Goal: Task Accomplishment & Management: Manage account settings

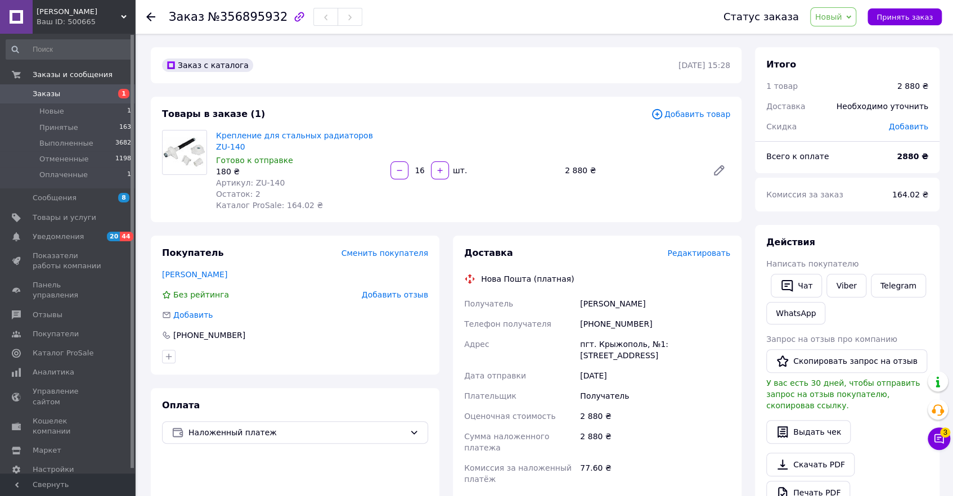
click at [59, 94] on span "Заказы" at bounding box center [68, 94] width 71 height 10
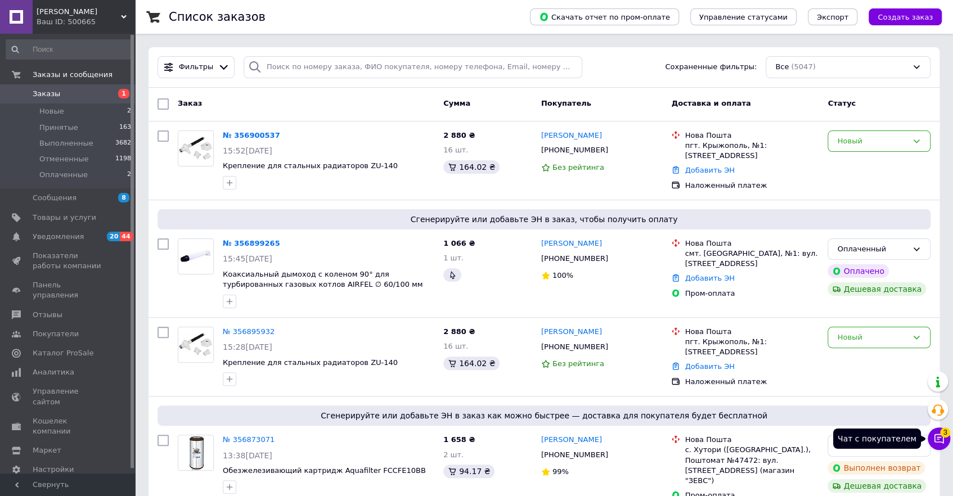
click at [941, 436] on icon at bounding box center [939, 438] width 11 height 11
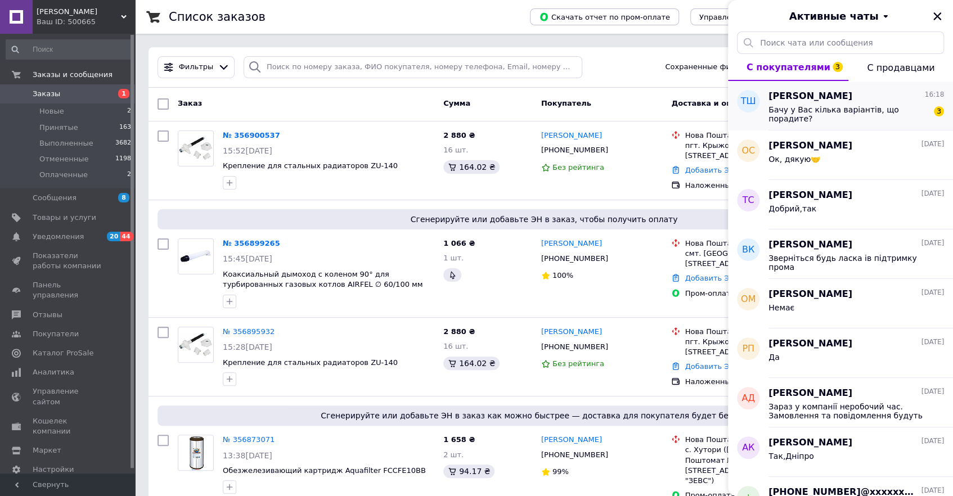
click at [850, 107] on span "Бачу у Вас кілька варіантів, що порадите?" at bounding box center [849, 114] width 160 height 18
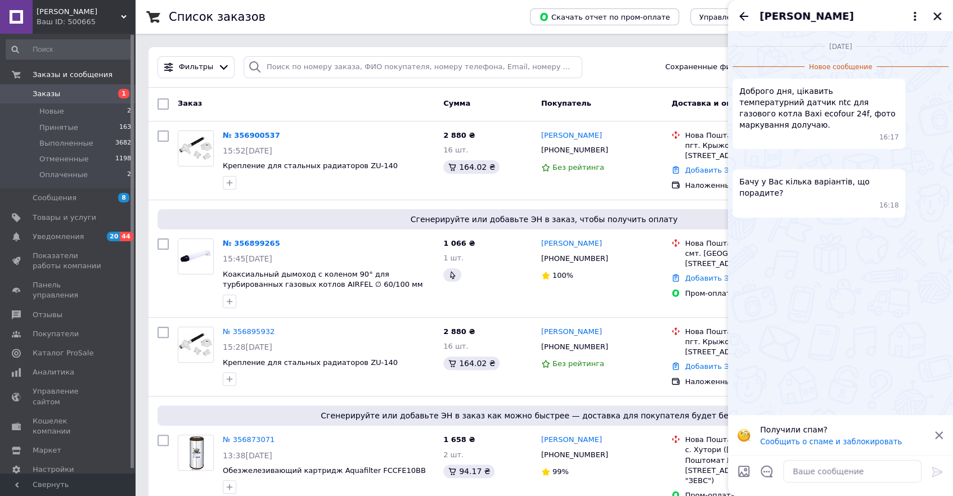
scroll to position [51, 0]
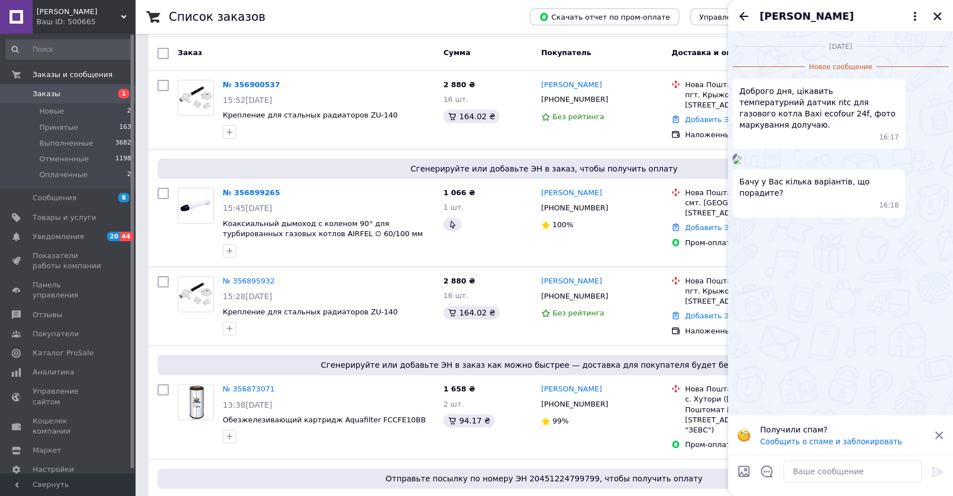
click at [938, 433] on icon at bounding box center [939, 436] width 10 height 10
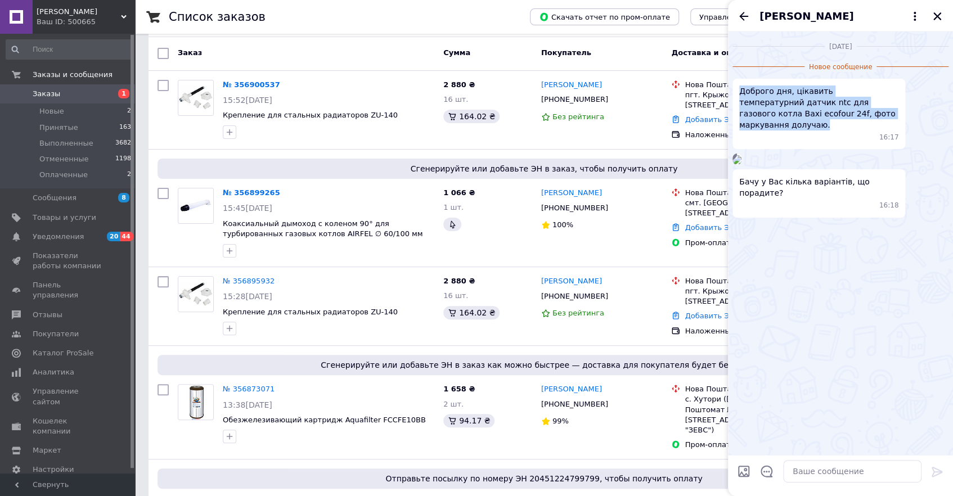
drag, startPoint x: 738, startPoint y: 89, endPoint x: 867, endPoint y: 114, distance: 131.3
click at [867, 114] on div "Доброго дня, цікавить температурний датчик ntc для газового котла Baxi ecofour …" at bounding box center [819, 114] width 173 height 70
copy span "Доброго дня, цікавить температурний датчик ntc для газового котла Baxi ecofour …"
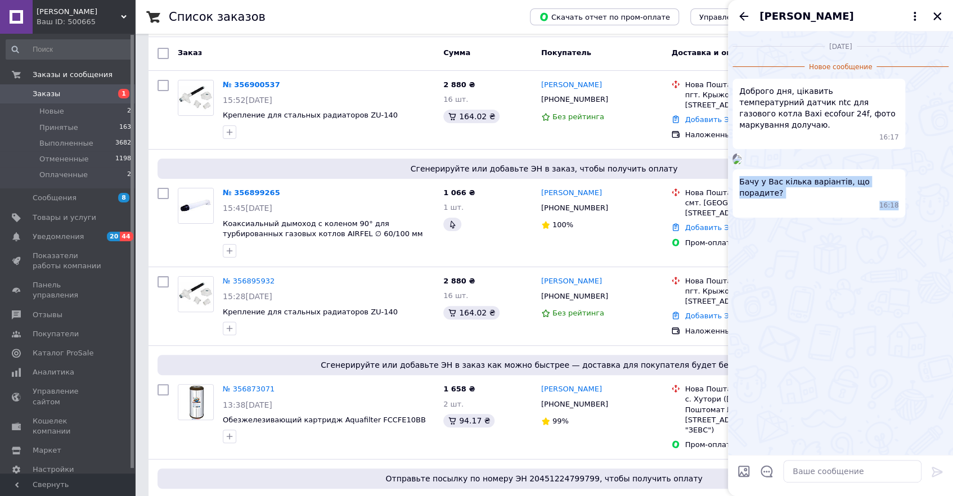
drag, startPoint x: 740, startPoint y: 328, endPoint x: 898, endPoint y: 328, distance: 158.2
click at [898, 217] on div "Бачу у Вас кілька варіантів, що порадите? 16:18" at bounding box center [819, 193] width 173 height 48
drag, startPoint x: 742, startPoint y: 329, endPoint x: 889, endPoint y: 325, distance: 147.5
click at [889, 217] on div "Бачу у Вас кілька варіантів, що порадите? 16:18" at bounding box center [819, 193] width 173 height 48
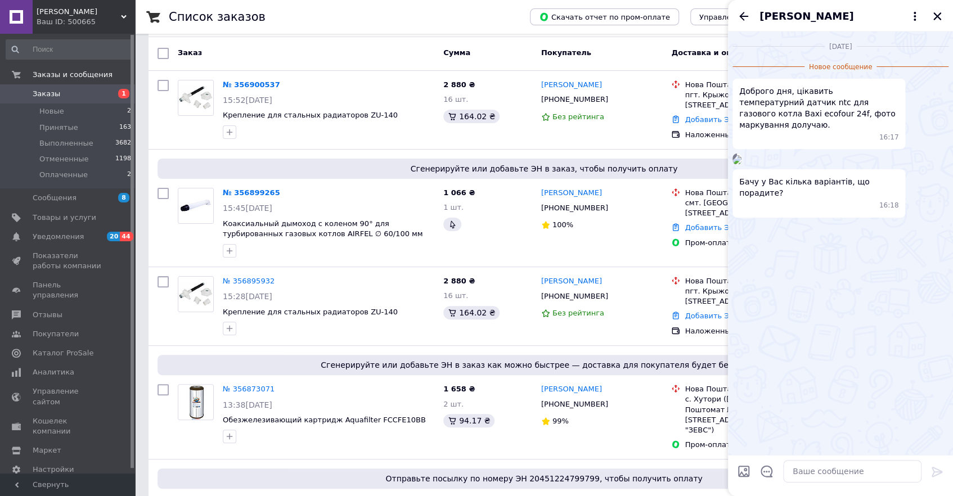
click at [915, 217] on div "Бачу у Вас кілька варіантів, що порадите? 16:18" at bounding box center [841, 193] width 216 height 48
drag, startPoint x: 744, startPoint y: 328, endPoint x: 893, endPoint y: 321, distance: 149.8
click at [893, 217] on div "Бачу у Вас кілька варіантів, що порадите? 16:18" at bounding box center [819, 193] width 173 height 48
copy span "Бачу у Вас кілька варіантів, що порадите?"
click at [742, 164] on img at bounding box center [737, 159] width 9 height 9
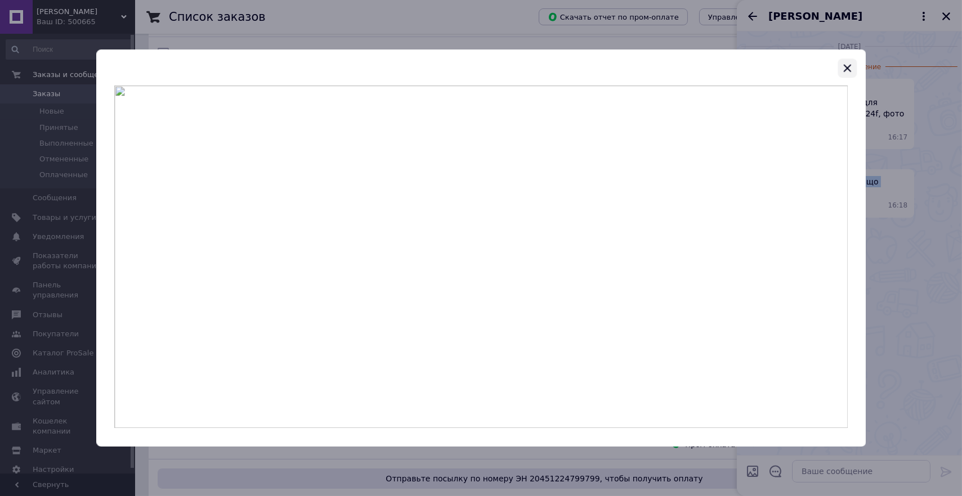
click at [847, 69] on icon "button" at bounding box center [847, 68] width 7 height 7
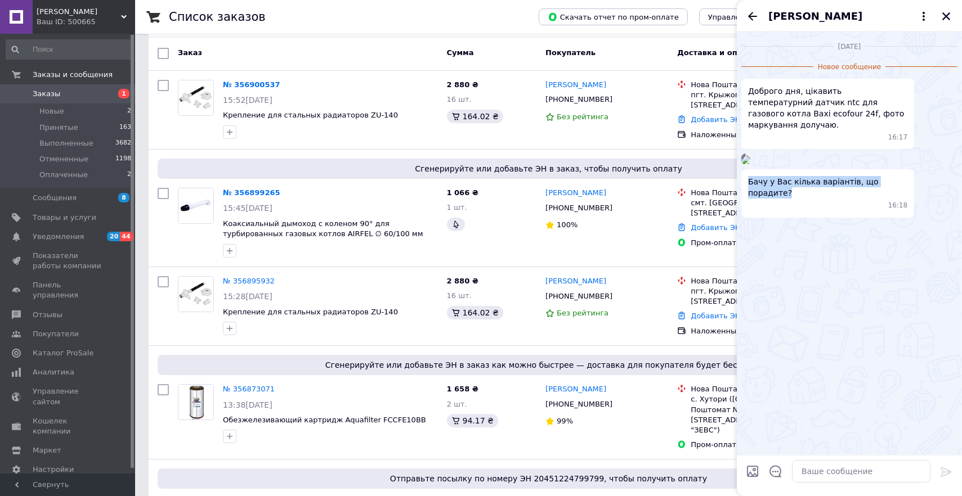
click at [850, 69] on span "Новое сообщение" at bounding box center [849, 67] width 72 height 10
click at [845, 70] on span "Новое сообщение" at bounding box center [849, 67] width 72 height 10
click at [881, 133] on div "16:17" at bounding box center [830, 138] width 155 height 10
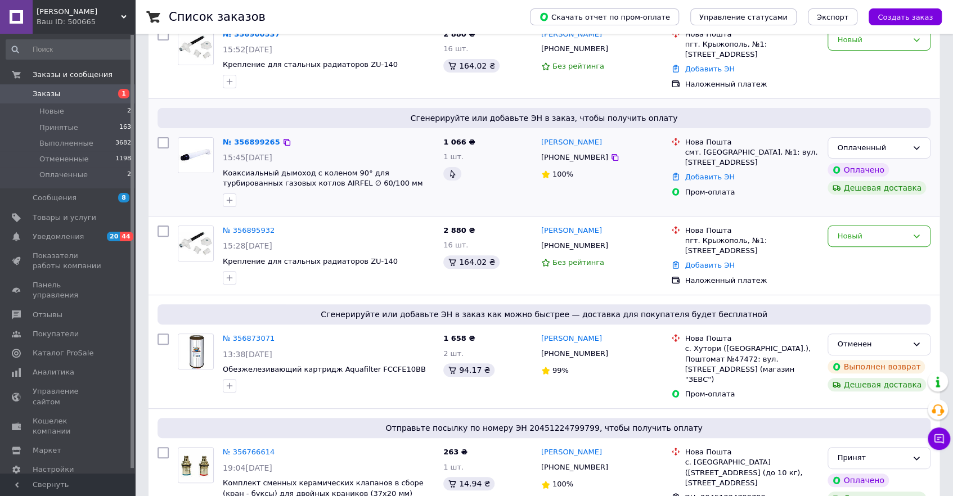
scroll to position [102, 0]
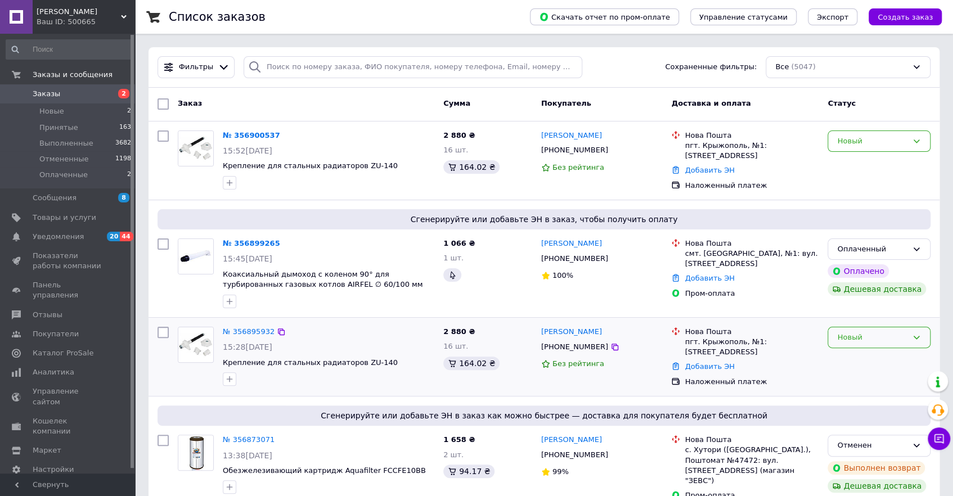
click at [863, 341] on div "Новый" at bounding box center [873, 338] width 70 height 12
click at [856, 401] on li "Отменен" at bounding box center [880, 402] width 102 height 21
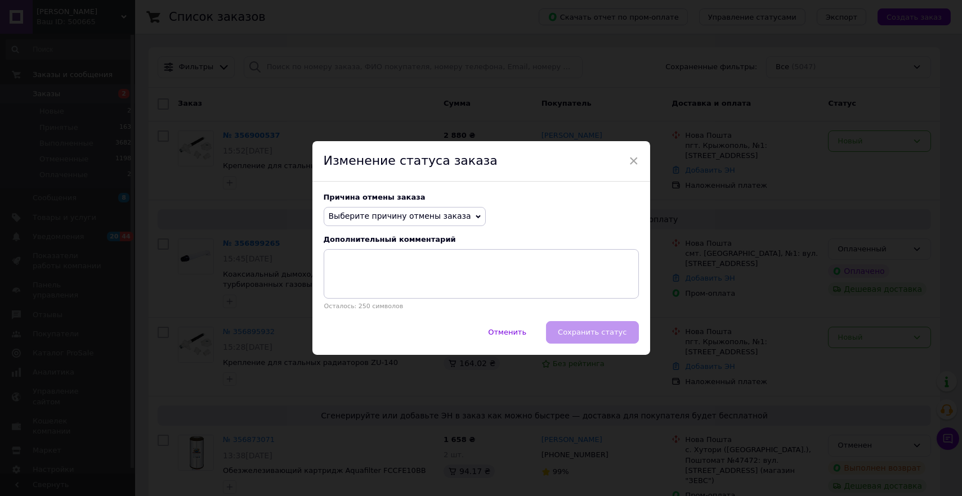
click at [445, 212] on span "Выберите причину отмены заказа" at bounding box center [400, 216] width 142 height 9
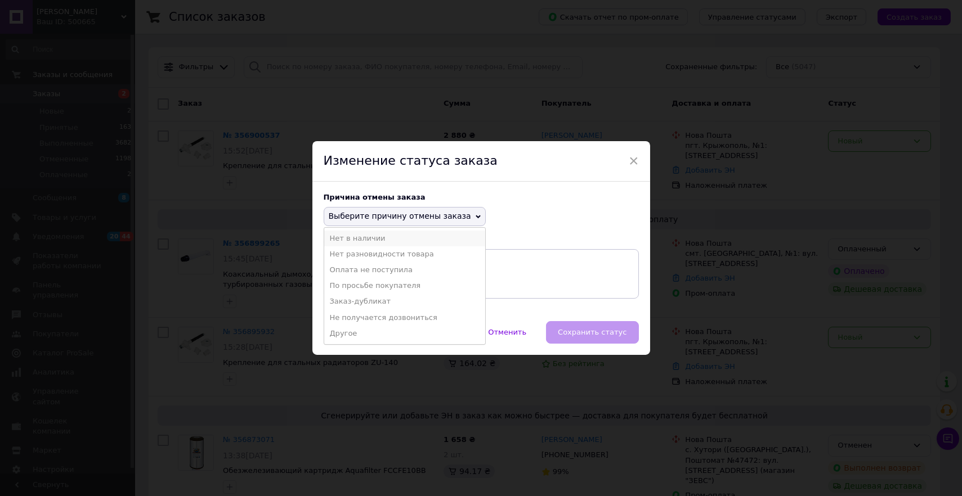
click at [371, 236] on li "Нет в наличии" at bounding box center [404, 239] width 161 height 16
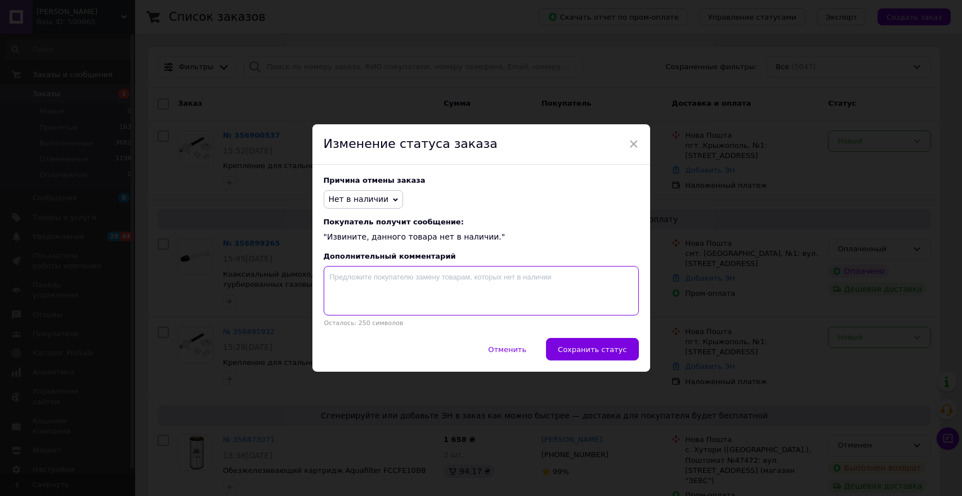
click at [438, 301] on textarea at bounding box center [481, 291] width 315 height 50
type textarea "2 шт"
click at [597, 350] on span "Сохранить статус" at bounding box center [592, 350] width 69 height 8
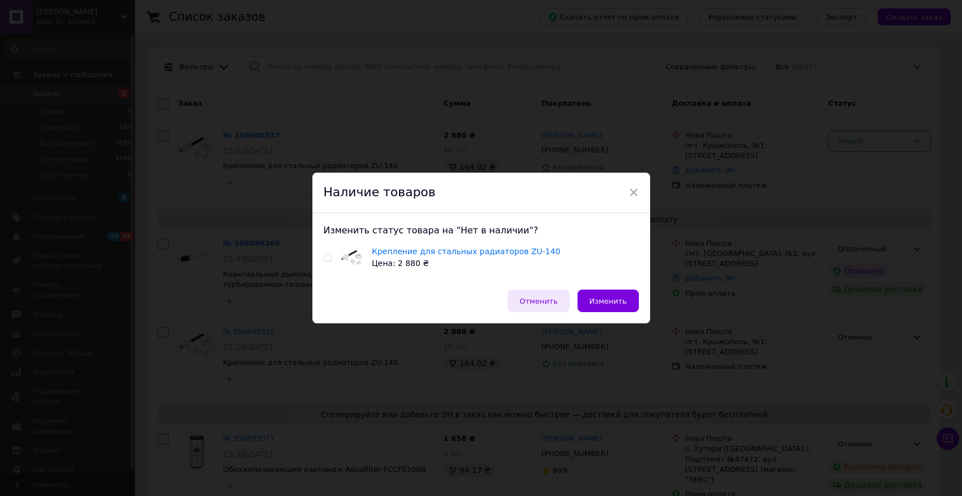
click at [548, 297] on span "Отменить" at bounding box center [539, 301] width 38 height 8
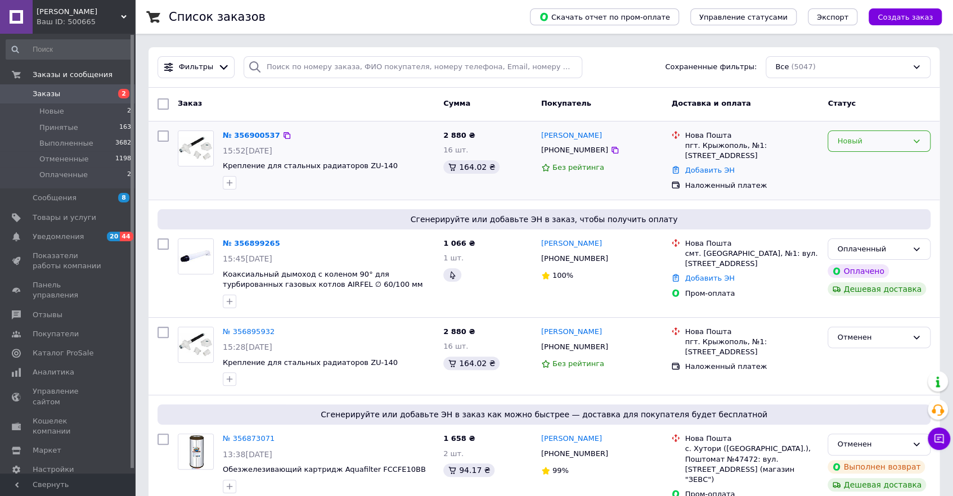
click at [872, 146] on div "Новый" at bounding box center [873, 142] width 70 height 12
click at [859, 204] on li "Отменен" at bounding box center [880, 205] width 102 height 21
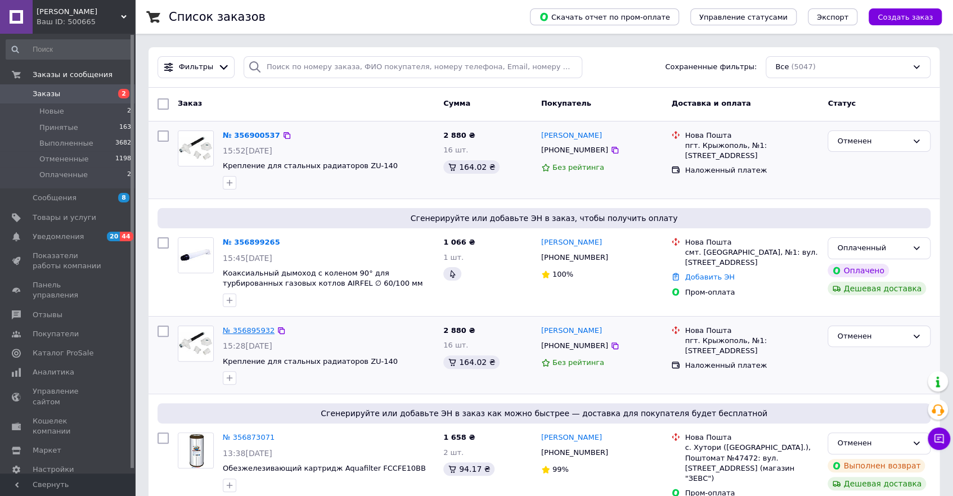
click at [258, 329] on link "№ 356895932" at bounding box center [249, 330] width 52 height 8
click at [247, 132] on link "№ 356900537" at bounding box center [251, 135] width 57 height 8
click at [920, 246] on icon at bounding box center [916, 248] width 9 height 9
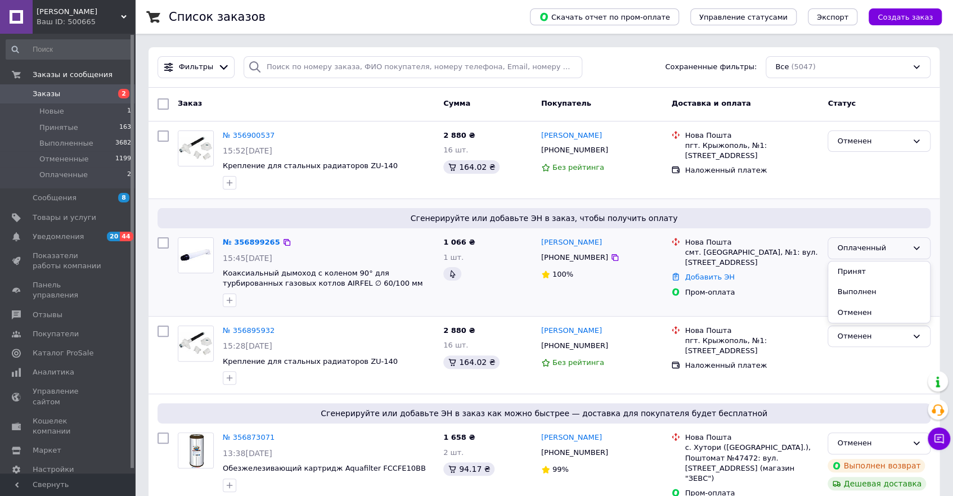
click at [859, 270] on li "Принят" at bounding box center [880, 272] width 102 height 21
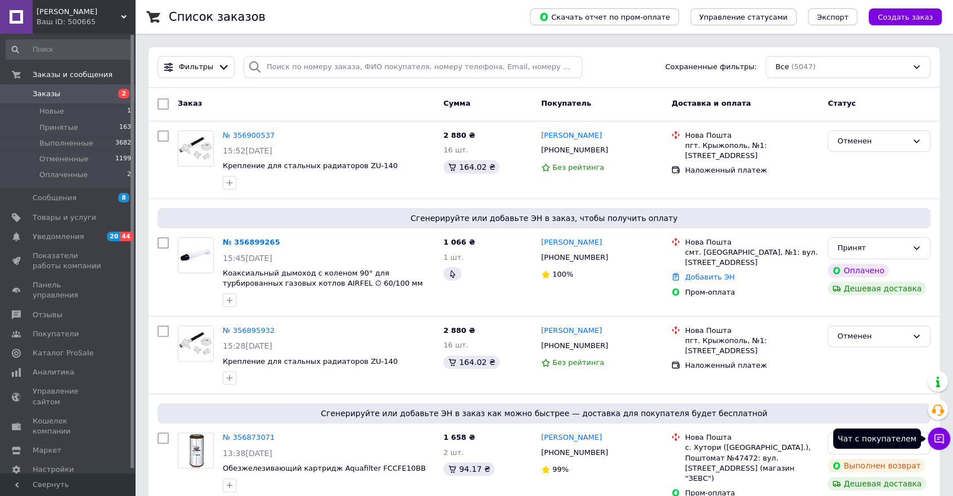
click at [940, 436] on icon at bounding box center [939, 438] width 11 height 11
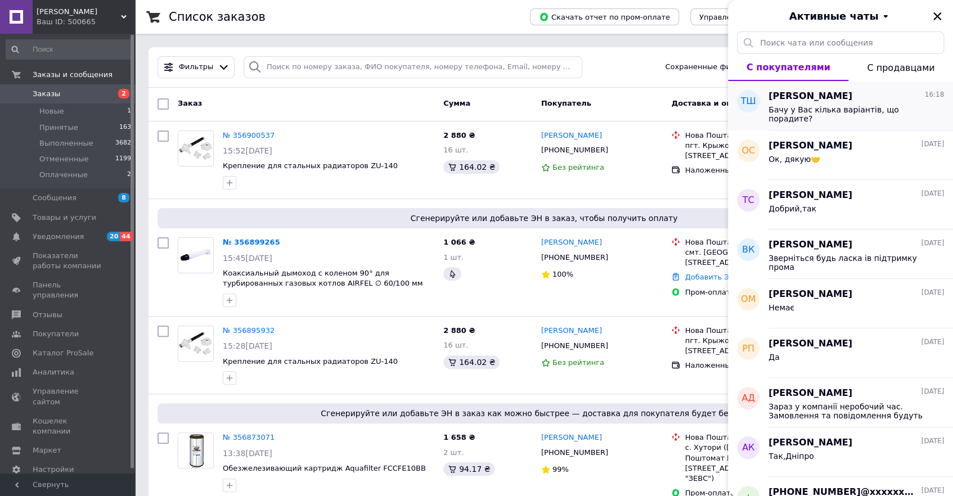
click at [820, 113] on span "Бачу у Вас кілька варіантів, що порадите?" at bounding box center [849, 114] width 160 height 18
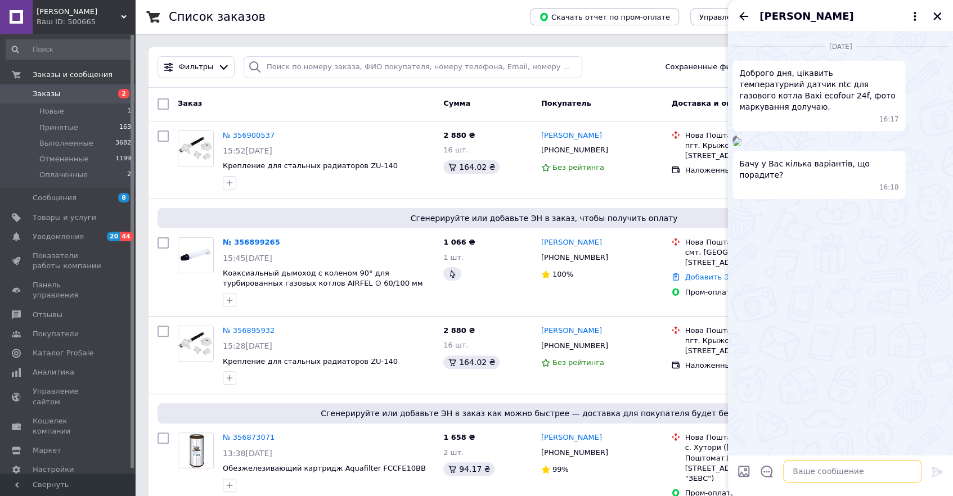
drag, startPoint x: 794, startPoint y: 472, endPoint x: 830, endPoint y: 465, distance: 36.6
click at [794, 472] on textarea at bounding box center [853, 471] width 138 height 23
type textarea "Датчик на опалення чи на ГВС?"
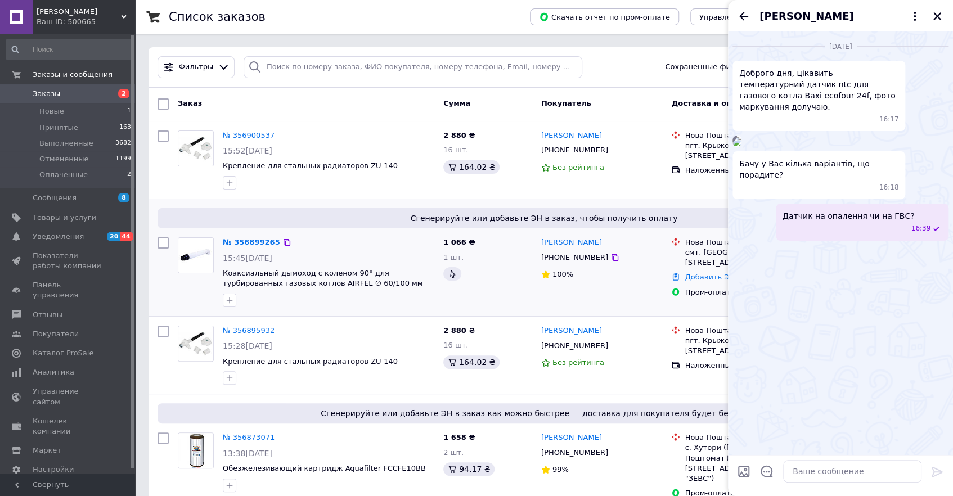
click at [371, 201] on div "Сгенерируйте или добавьте ЭН в заказ, чтобы получить оплату № 356899265 15:45[D…" at bounding box center [544, 257] width 791 height 117
click at [934, 18] on icon "Закрыть" at bounding box center [938, 16] width 8 height 8
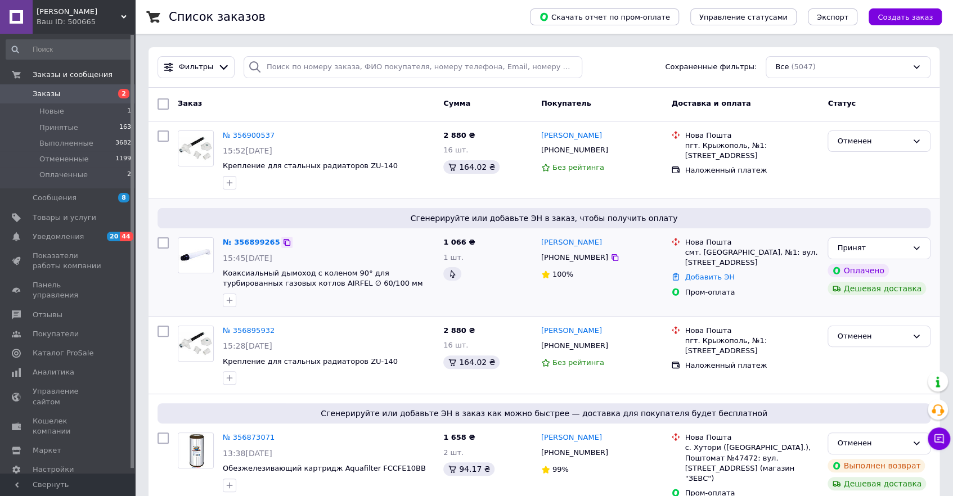
click at [283, 239] on icon at bounding box center [287, 242] width 9 height 9
click at [857, 141] on div "Отменен" at bounding box center [873, 142] width 70 height 12
click at [711, 189] on div "Нова Пошта пгт. Крыжополь, №1: [STREET_ADDRESS][PERSON_NAME] Наложенный платеж" at bounding box center [745, 160] width 156 height 68
click at [564, 132] on link "[PERSON_NAME]" at bounding box center [571, 136] width 61 height 11
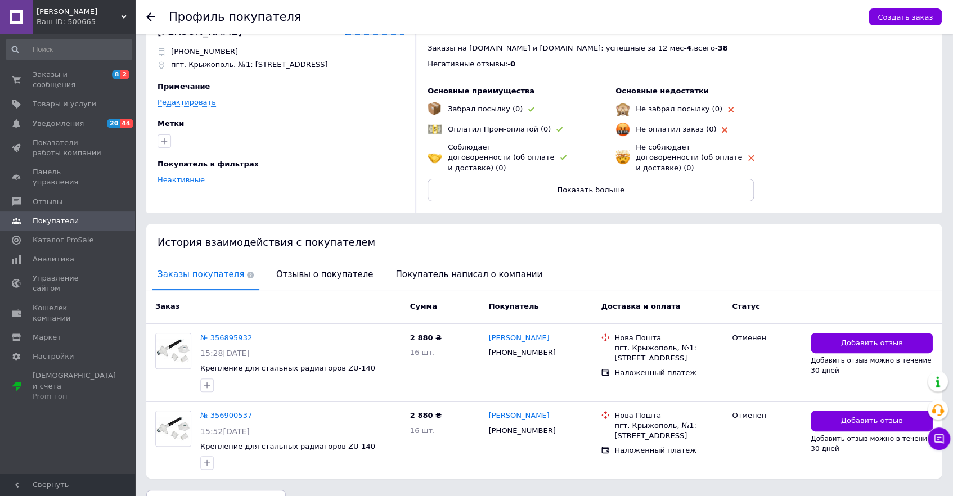
scroll to position [49, 0]
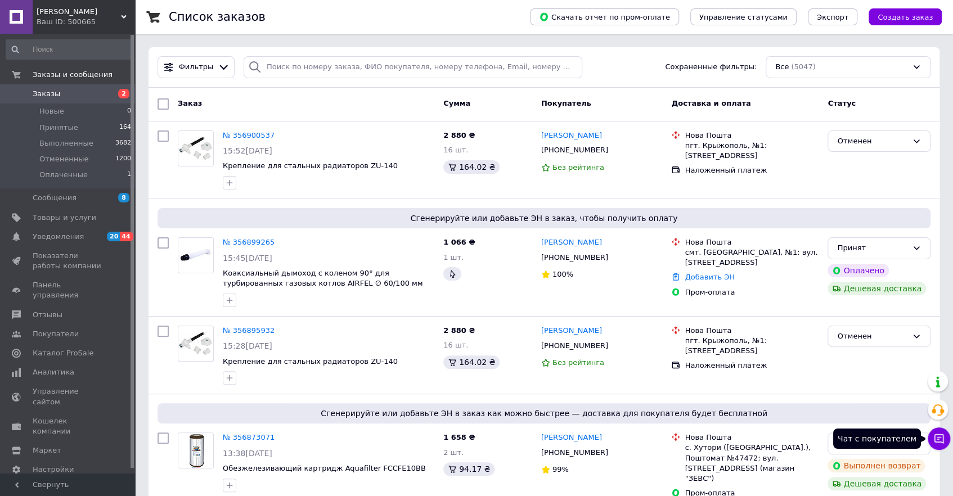
click at [938, 440] on icon at bounding box center [939, 438] width 11 height 11
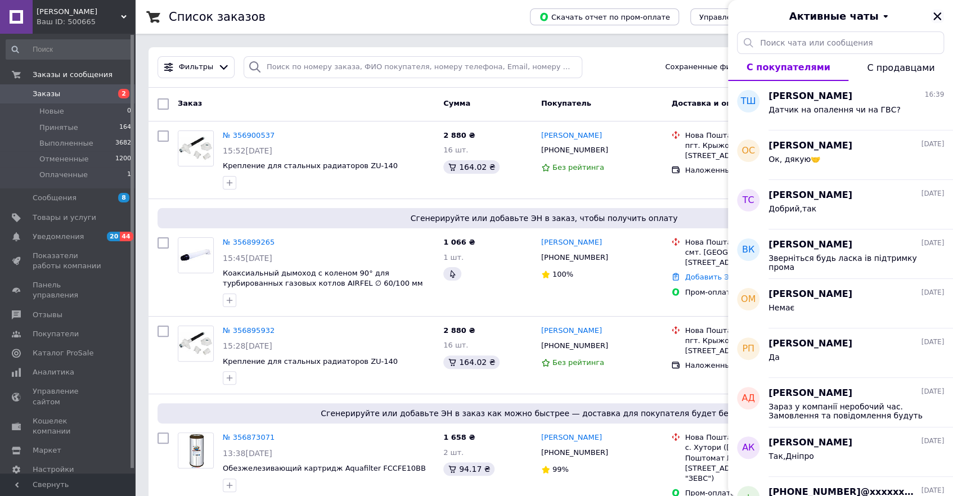
click at [939, 16] on icon "Закрыть" at bounding box center [938, 16] width 10 height 10
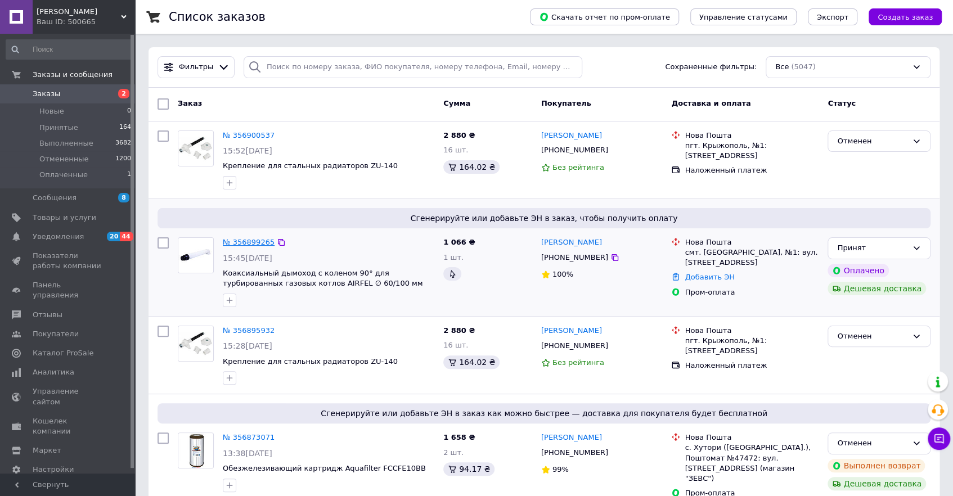
click at [254, 241] on link "№ 356899265" at bounding box center [249, 242] width 52 height 8
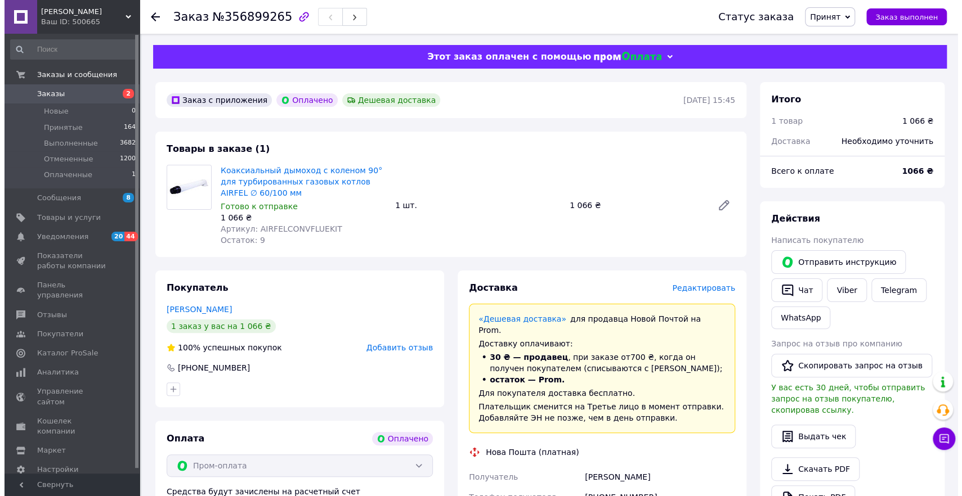
scroll to position [51, 0]
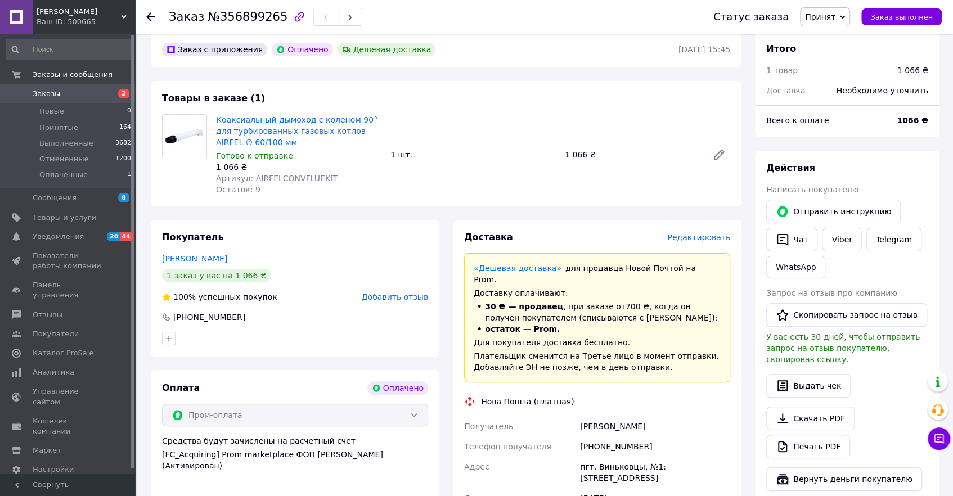
click at [711, 236] on span "Редактировать" at bounding box center [699, 237] width 63 height 9
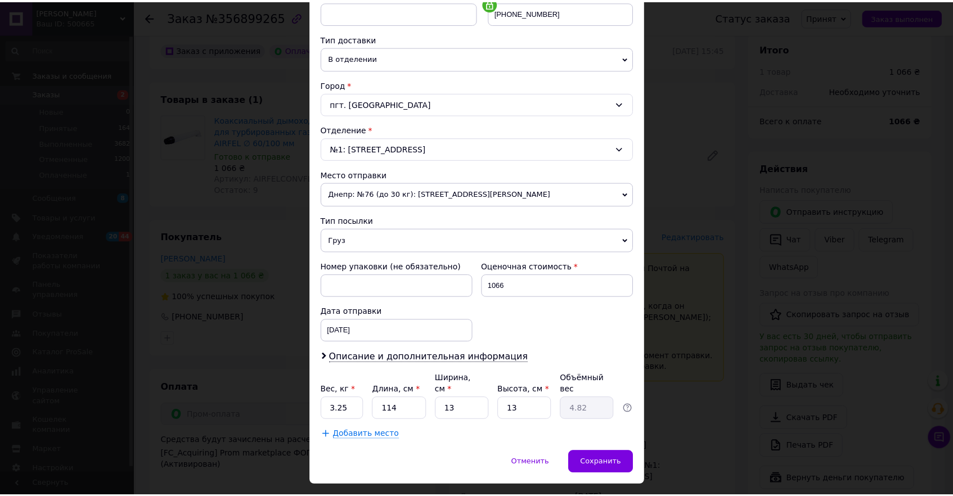
scroll to position [249, 0]
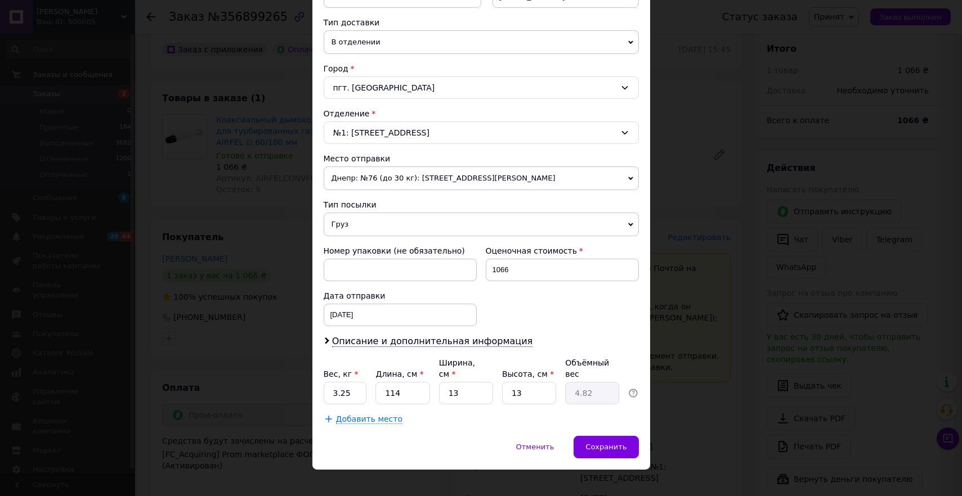
click at [424, 171] on span "Днепр: №76 (до 30 кг): [STREET_ADDRESS][PERSON_NAME]" at bounding box center [481, 179] width 315 height 24
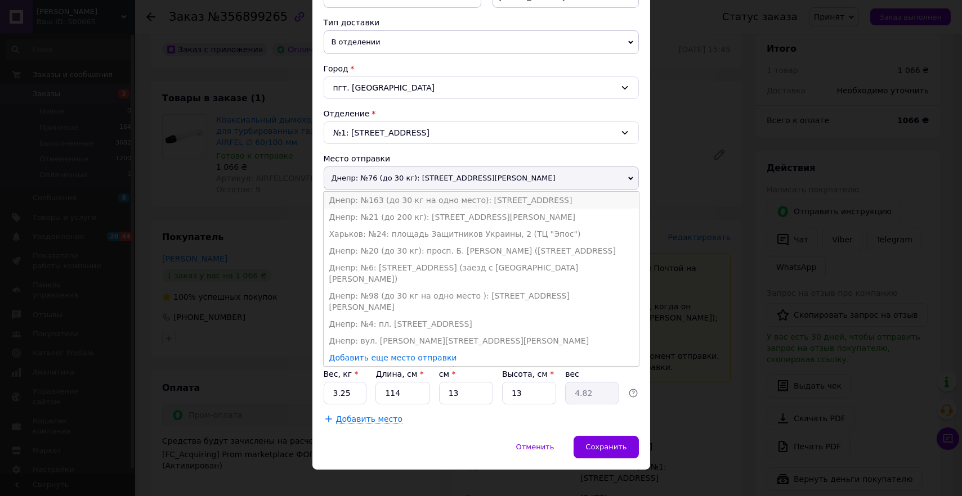
click at [363, 200] on li "Днепр: №163 (до 30 кг на одно место): [STREET_ADDRESS]" at bounding box center [481, 200] width 315 height 17
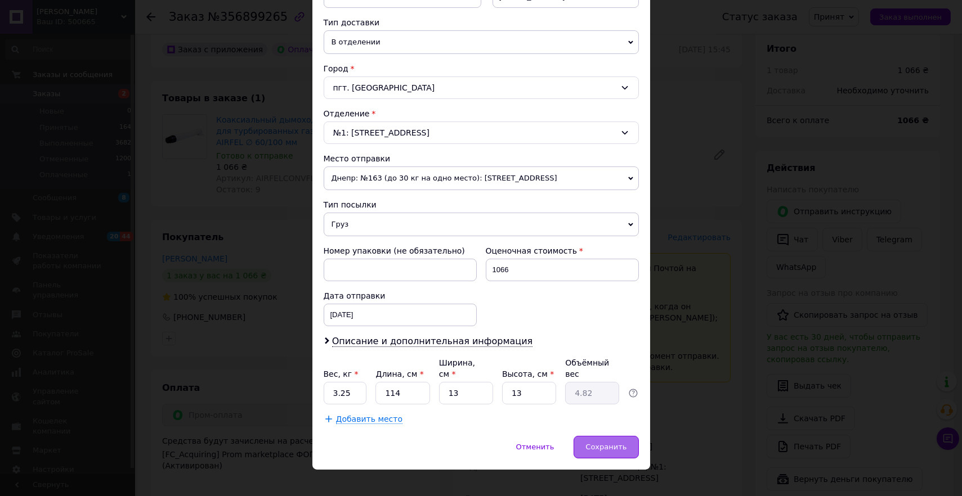
click at [601, 443] on span "Сохранить" at bounding box center [605, 447] width 41 height 8
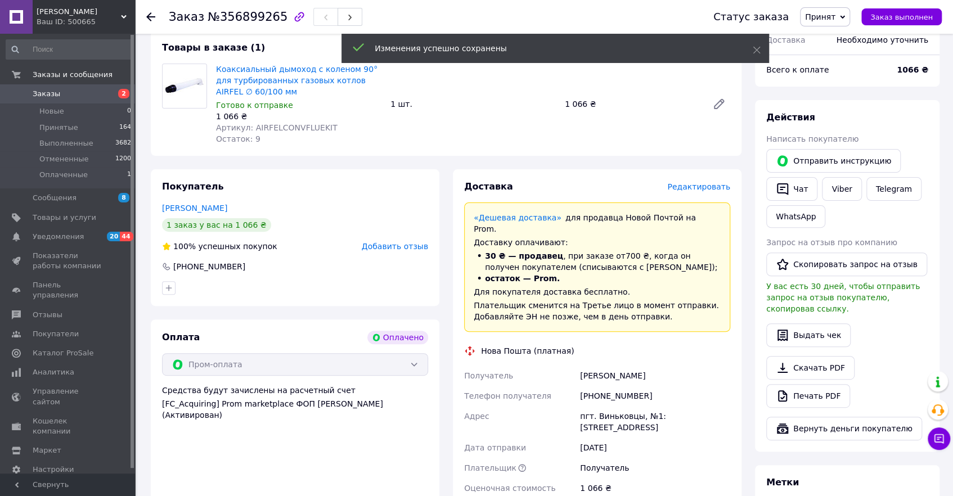
scroll to position [256, 0]
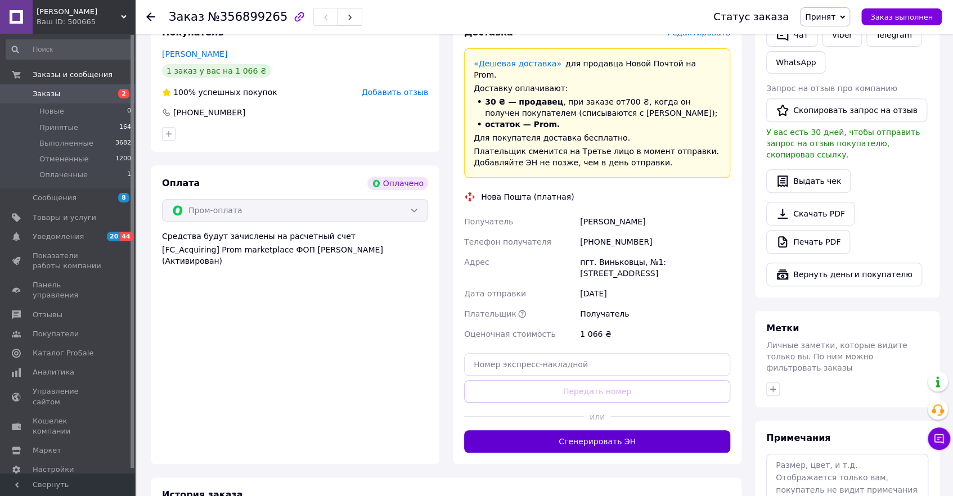
click at [591, 431] on button "Сгенерировать ЭН" at bounding box center [597, 442] width 266 height 23
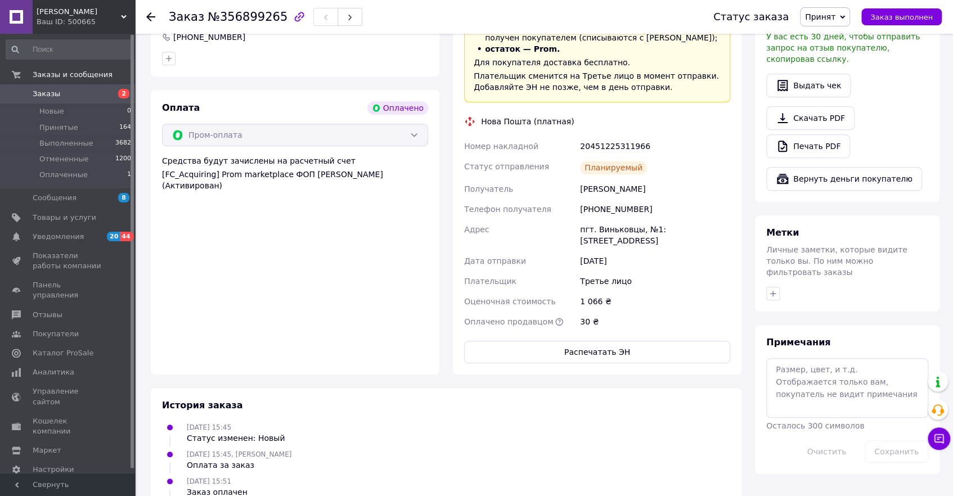
scroll to position [358, 0]
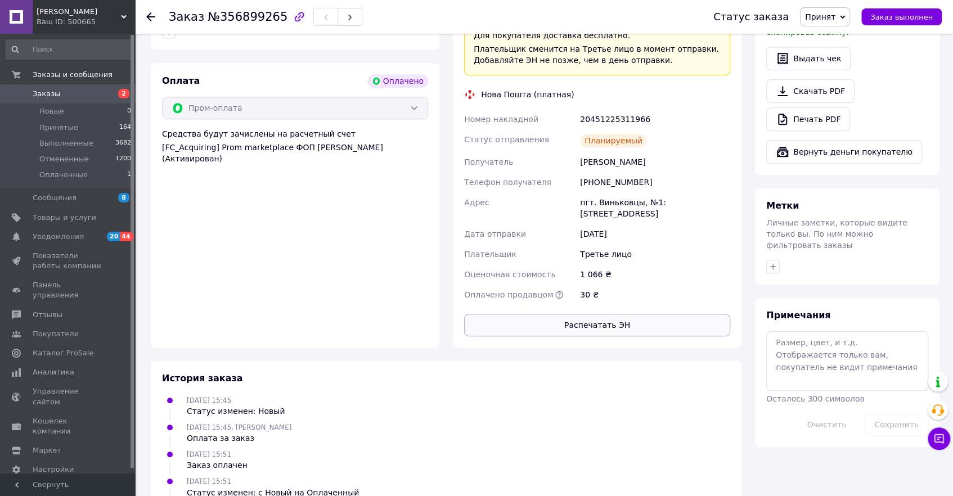
click at [607, 314] on button "Распечатать ЭН" at bounding box center [597, 325] width 266 height 23
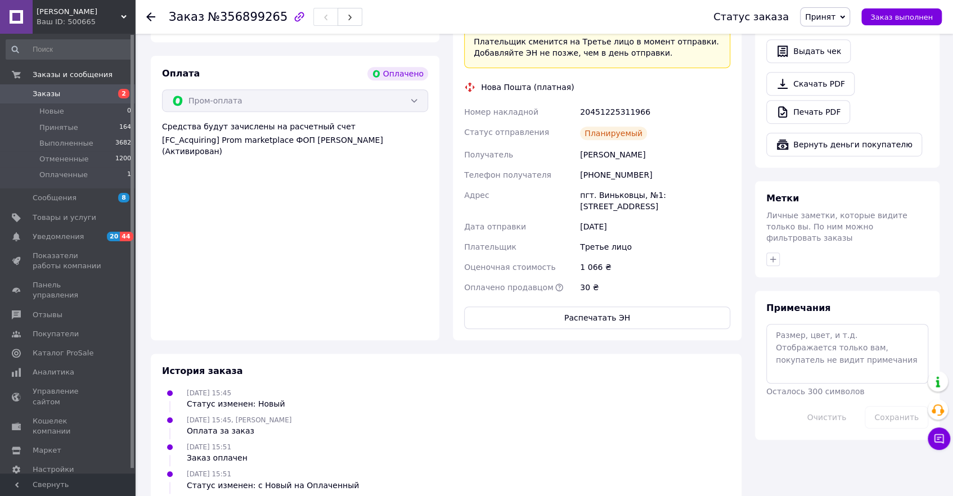
scroll to position [259, 0]
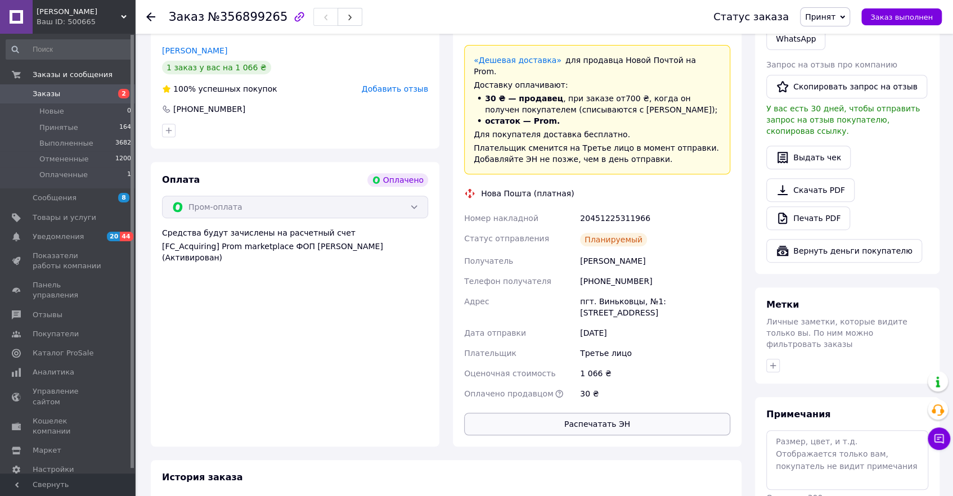
click at [611, 413] on button "Распечатать ЭН" at bounding box center [597, 424] width 266 height 23
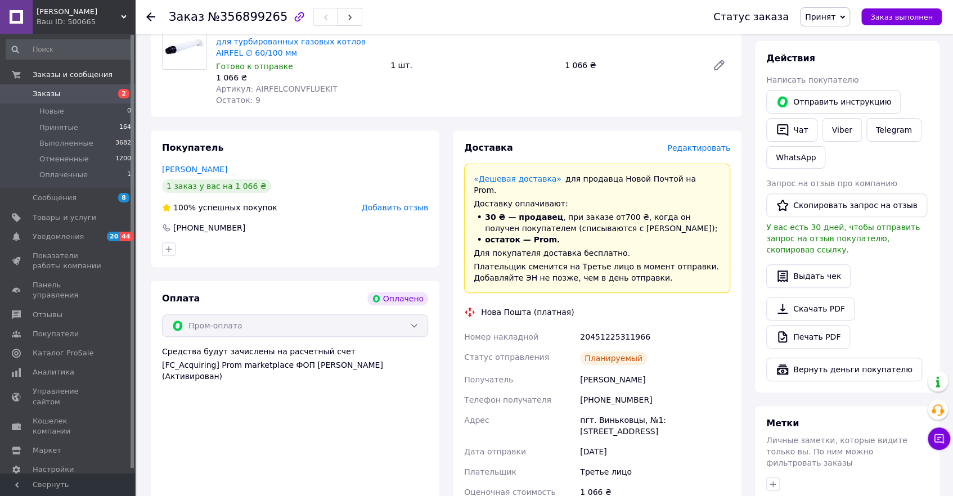
scroll to position [0, 0]
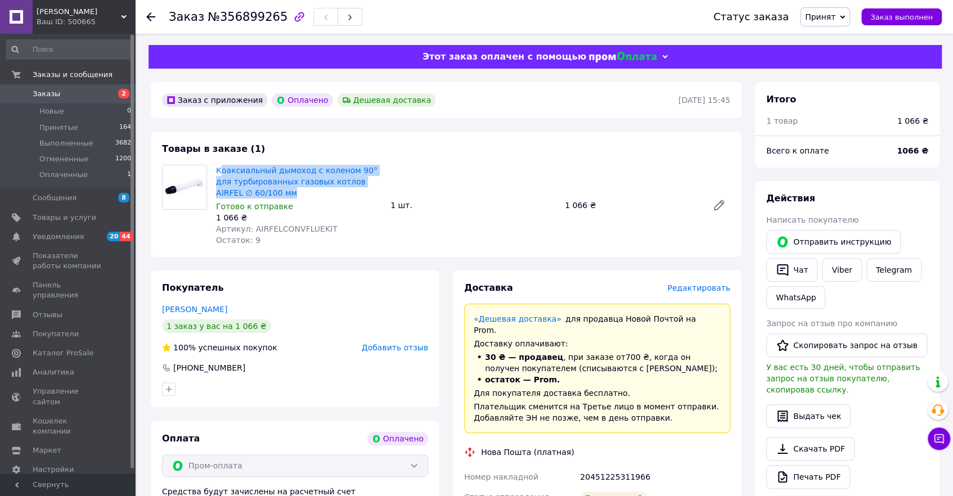
drag, startPoint x: 218, startPoint y: 171, endPoint x: 304, endPoint y: 194, distance: 88.8
click at [426, 162] on div "Товары в заказе (1) Коаксиальный дымоход с коленом 90° для турбированных газовы…" at bounding box center [446, 195] width 591 height 126
drag, startPoint x: 214, startPoint y: 168, endPoint x: 360, endPoint y: 189, distance: 147.3
click at [360, 189] on div "Коаксиальный дымоход с коленом 90° для турбированных газовых котлов AIRFEL ∅ 60…" at bounding box center [299, 206] width 174 height 86
copy link "Коаксиальный дымоход с коленом 90° для турбированных газовых котлов AIRFEL ∅ 60…"
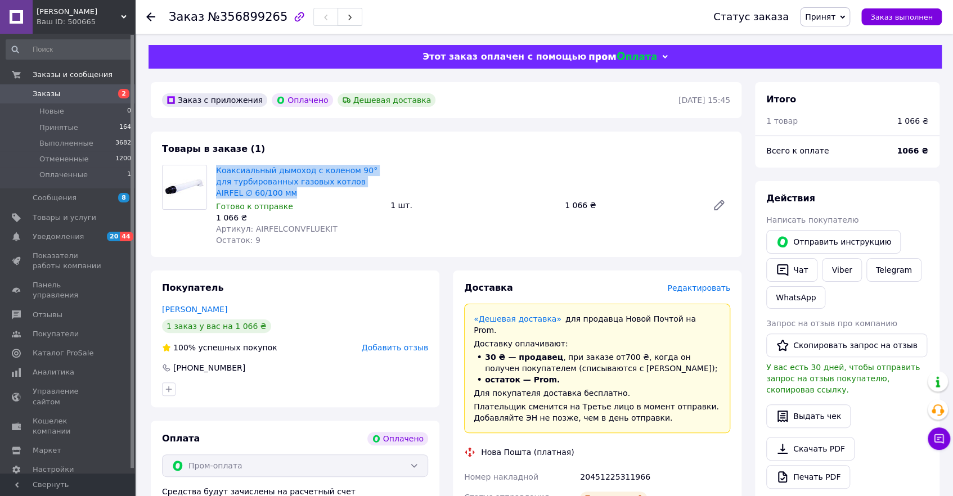
click at [51, 92] on span "Заказы" at bounding box center [47, 94] width 28 height 10
